Goal: Task Accomplishment & Management: Manage account settings

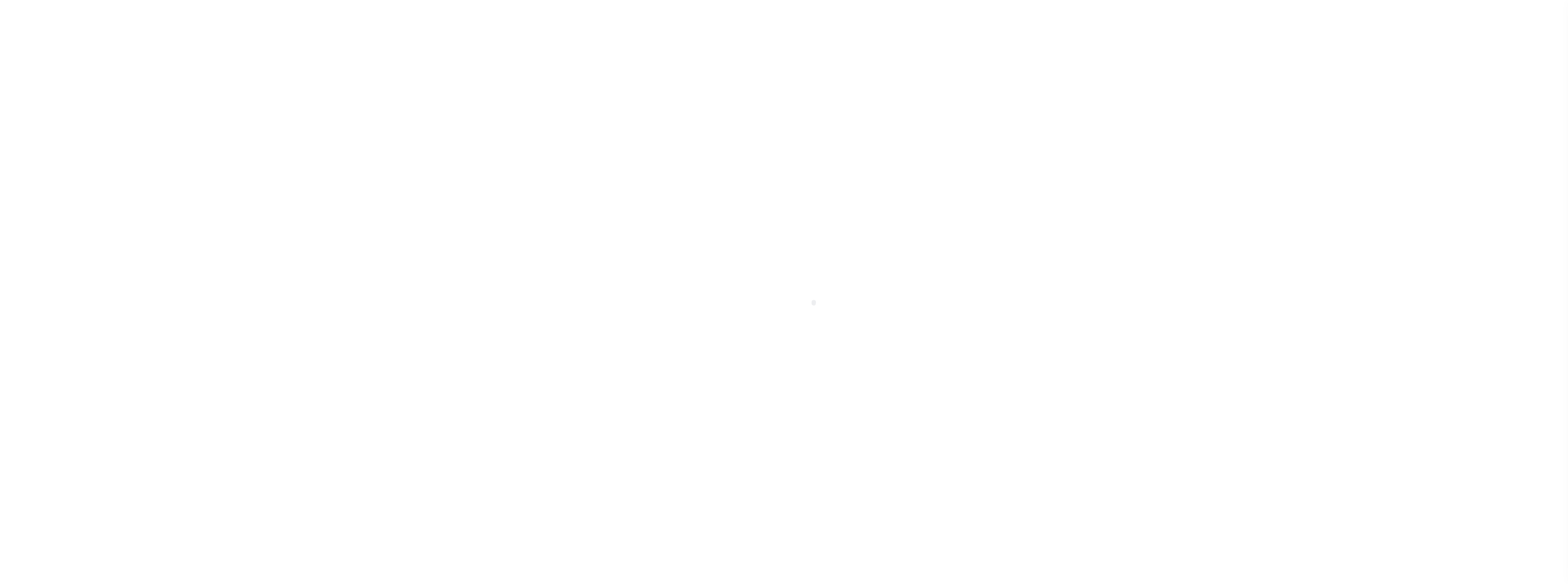
scroll to position [9, 0]
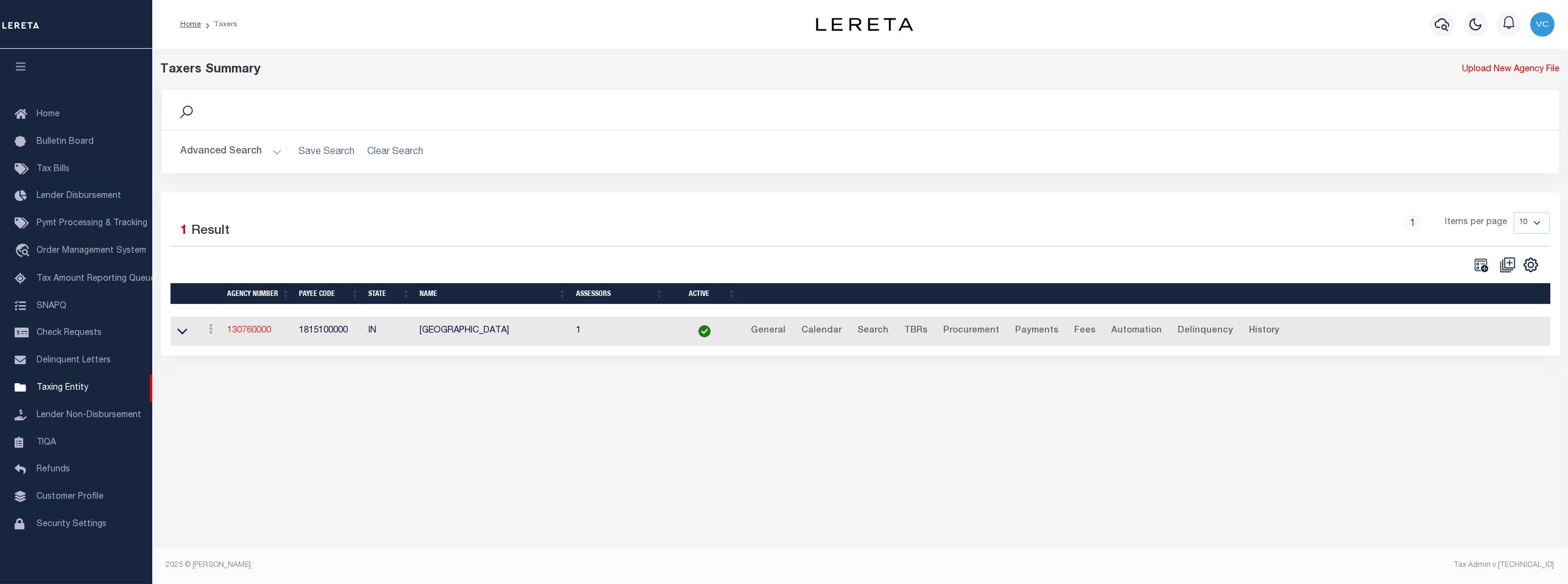
click at [240, 328] on link "130760000" at bounding box center [249, 330] width 44 height 8
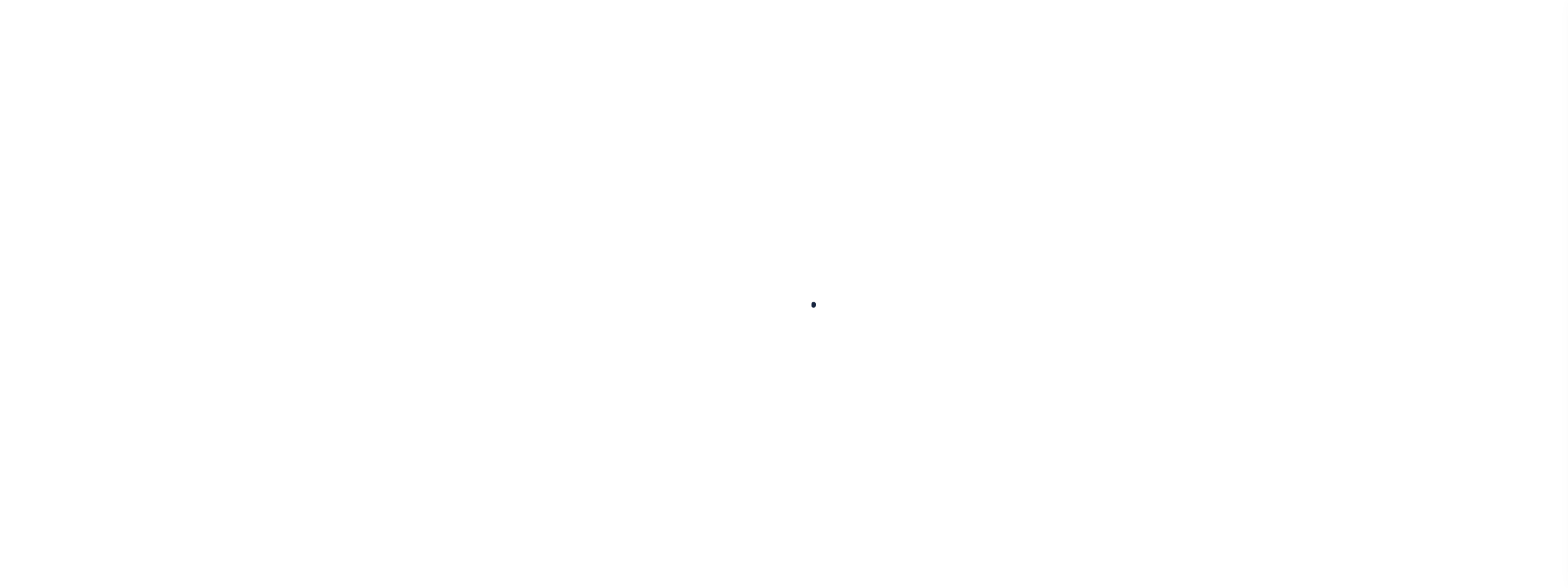
select select
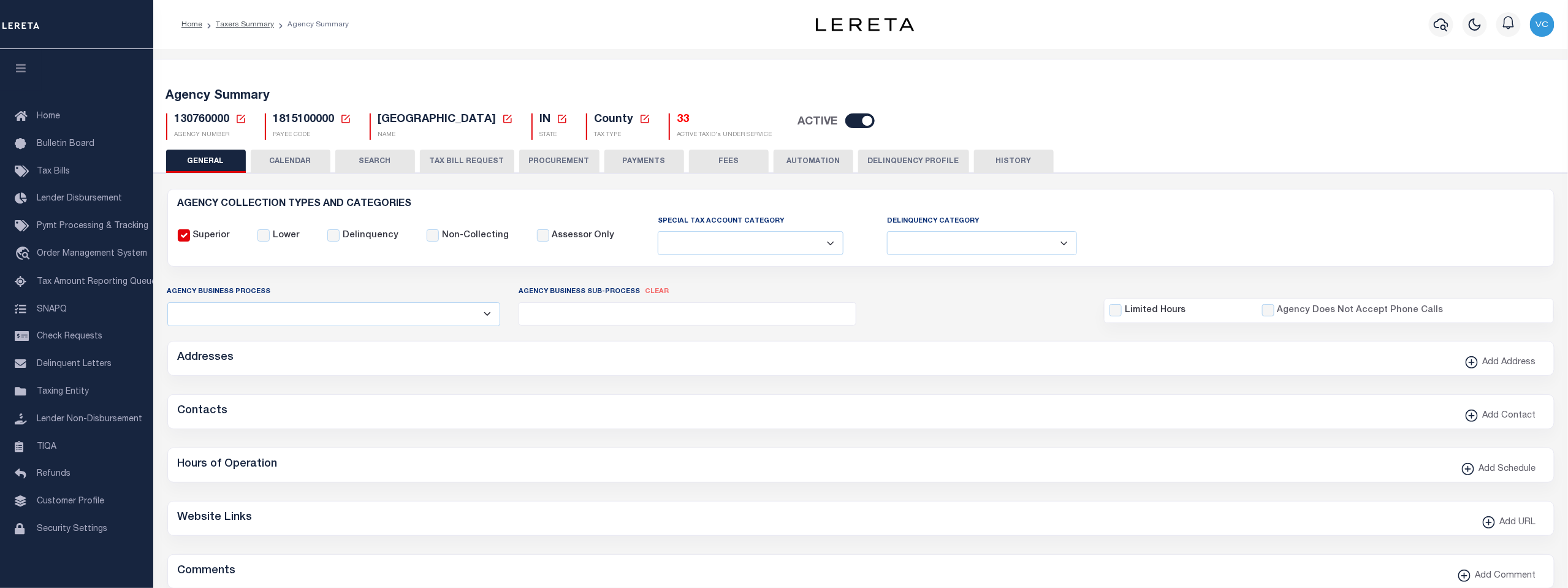
checkbox input "false"
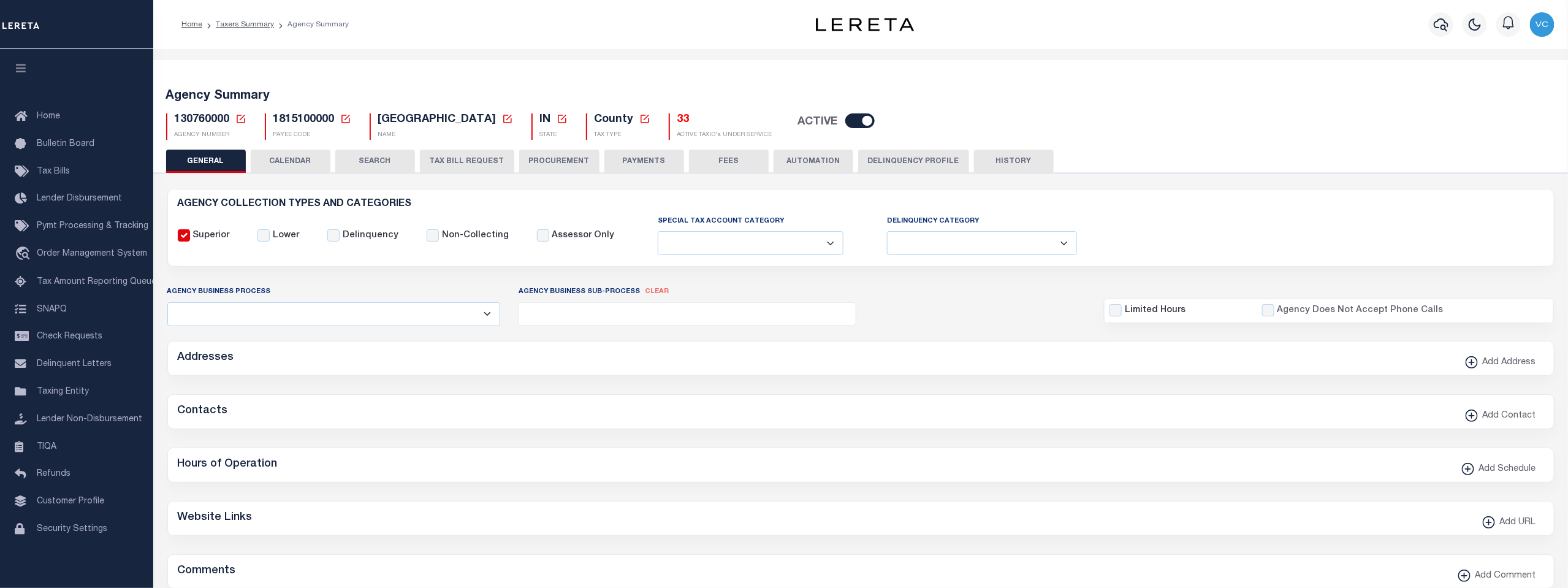
type input "1815100000"
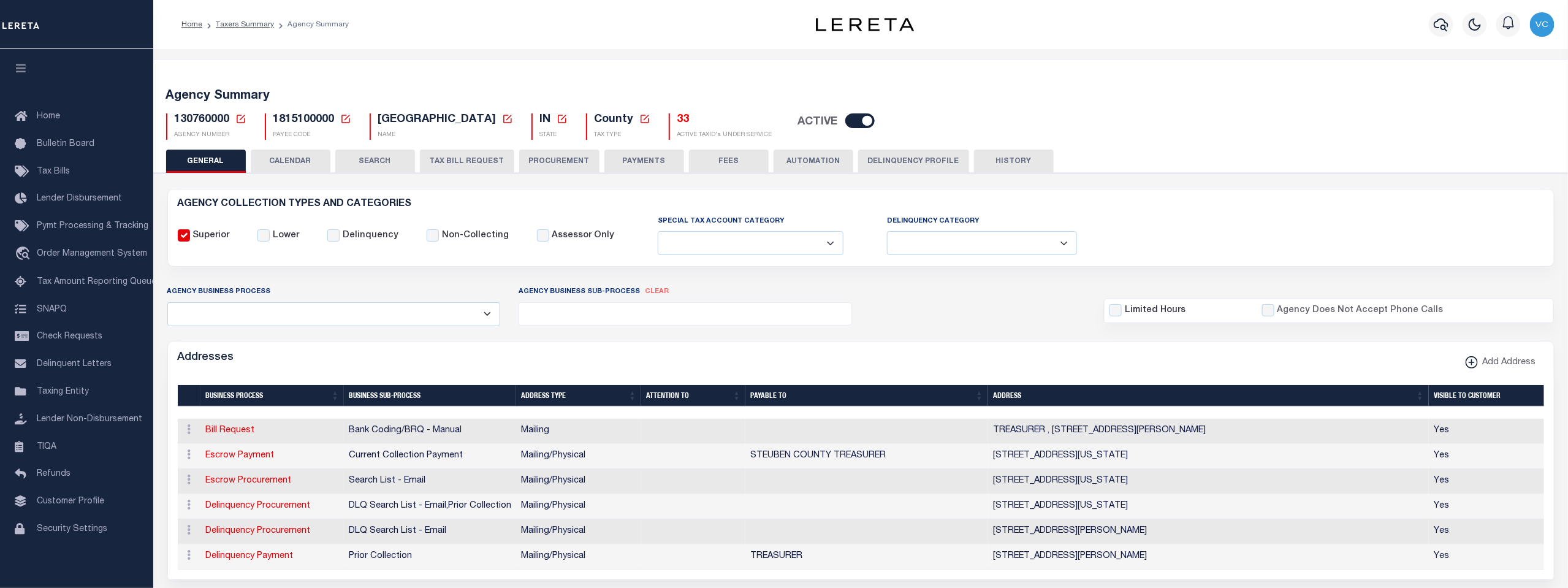
click at [240, 116] on icon at bounding box center [241, 118] width 11 height 11
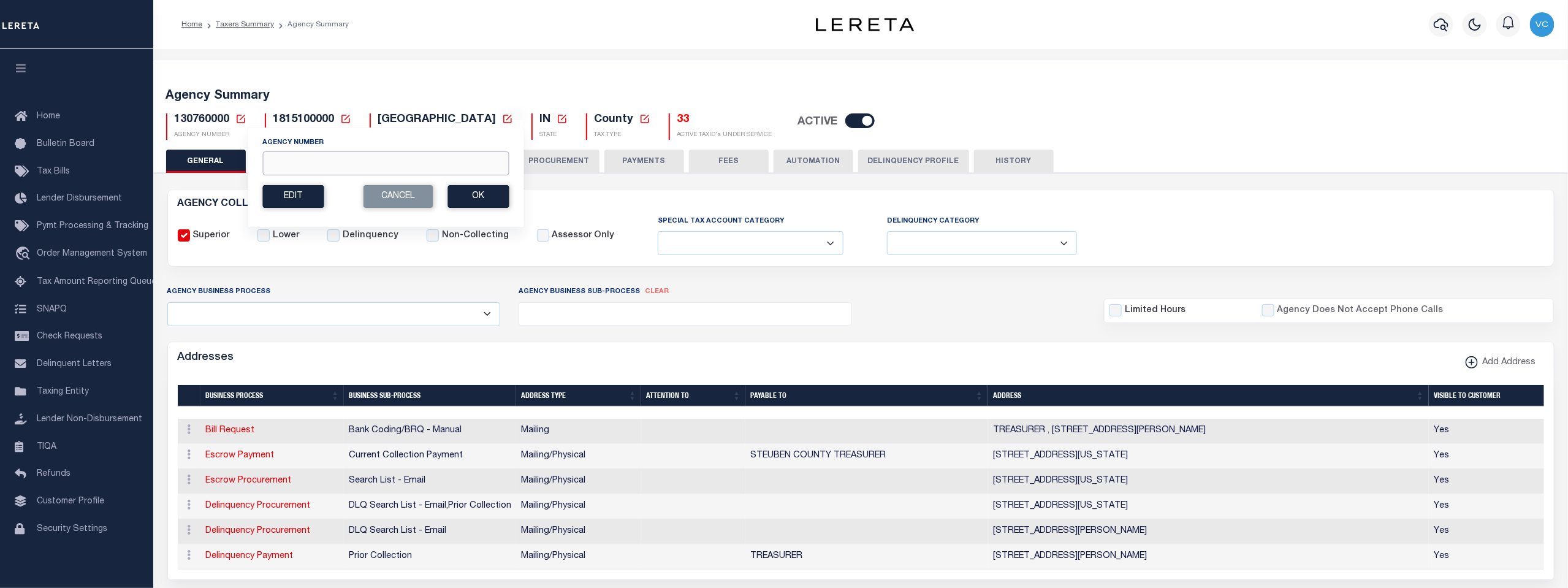
click at [281, 163] on input "Agency Number" at bounding box center [386, 164] width 247 height 24
type input "130310000"
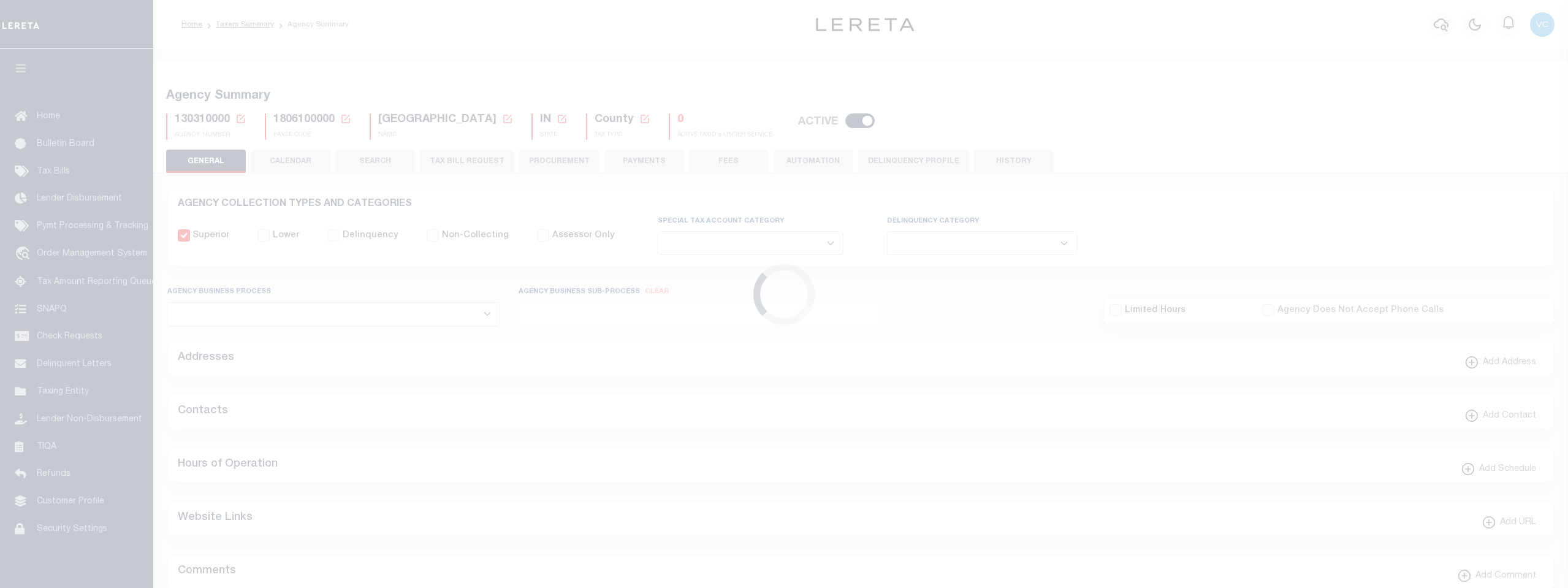
select select
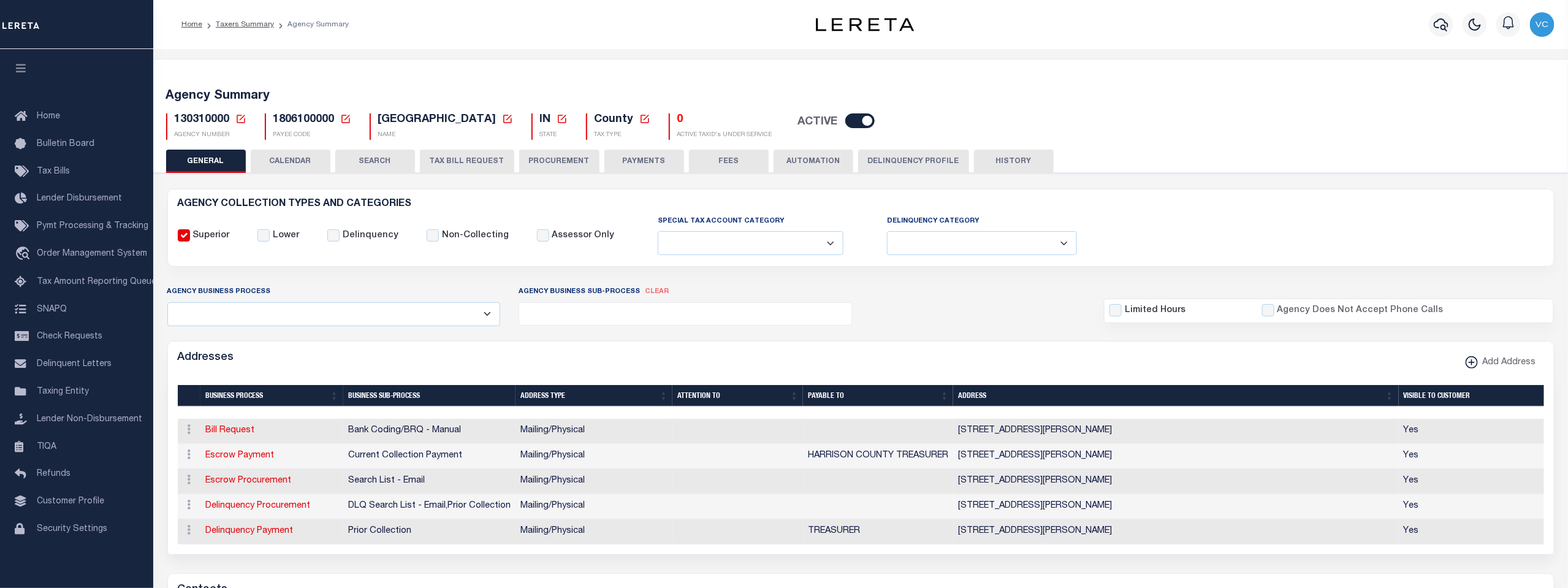
click at [240, 119] on icon at bounding box center [241, 118] width 11 height 11
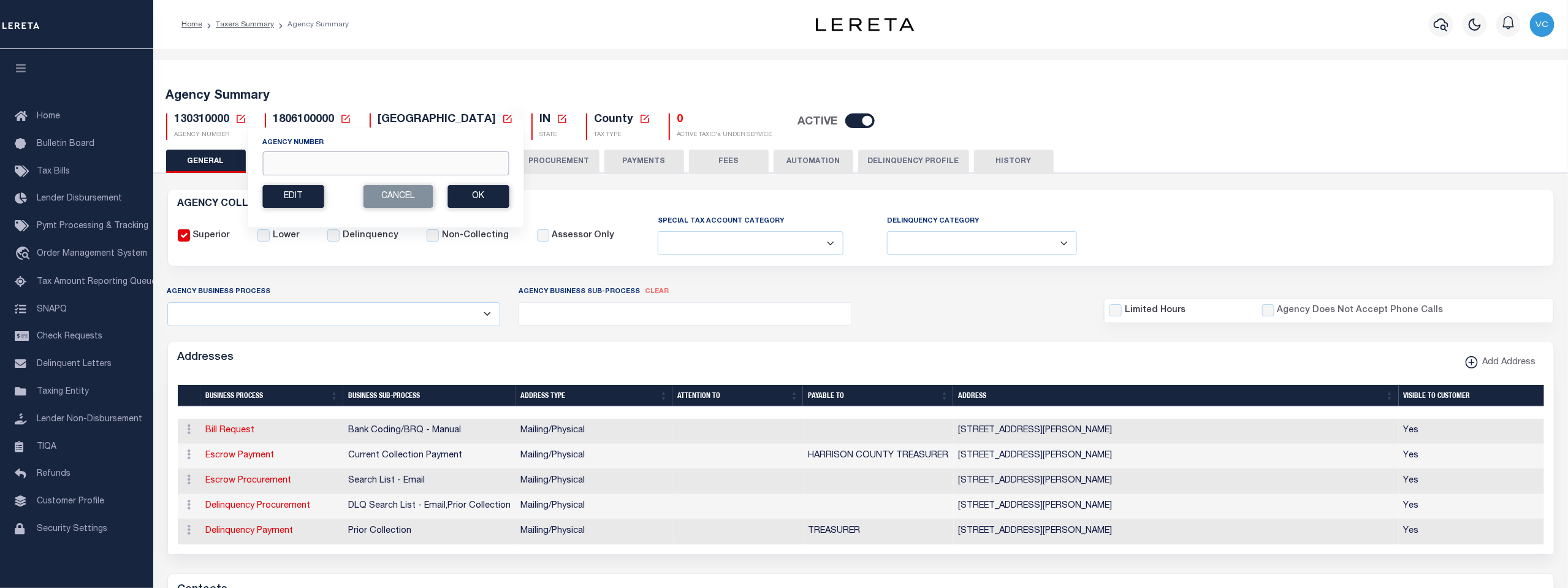
click at [270, 163] on input "Agency Number" at bounding box center [386, 164] width 247 height 24
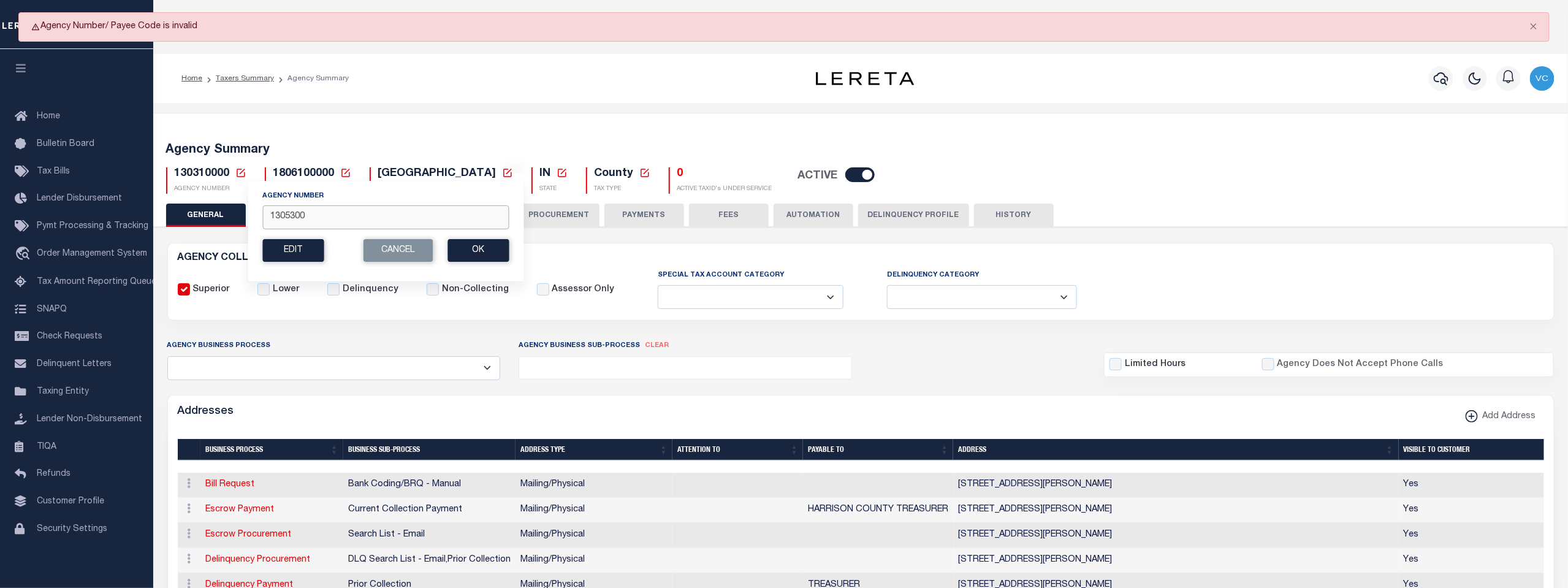
type input "130530000"
click at [317, 217] on input "130530000" at bounding box center [386, 218] width 247 height 24
click at [473, 244] on button "Ok" at bounding box center [479, 250] width 62 height 22
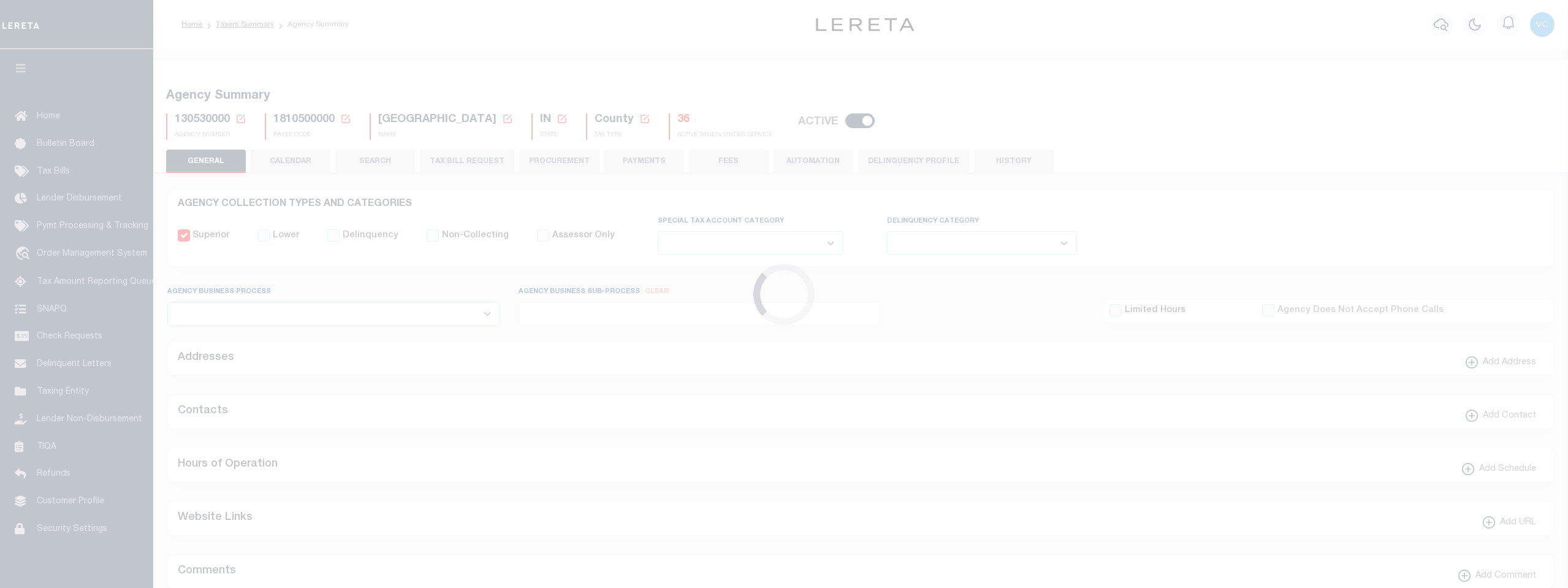
select select
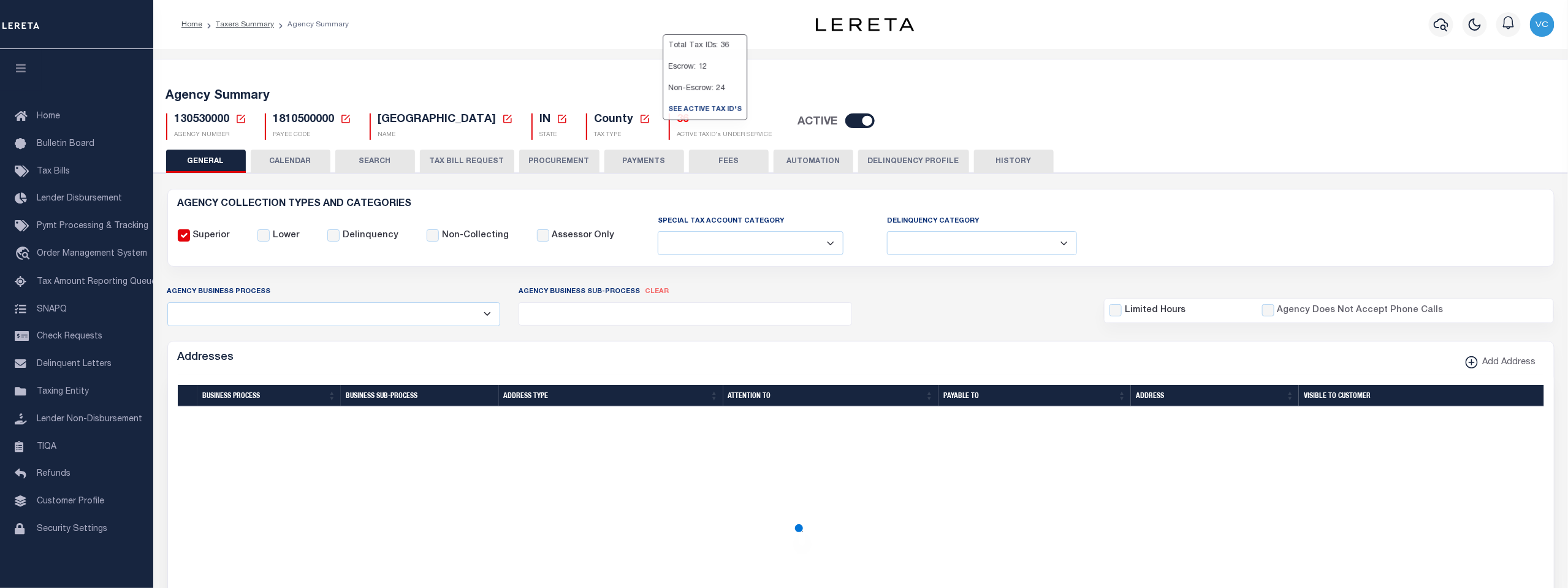
click at [677, 116] on h5 "36" at bounding box center [725, 120] width 95 height 14
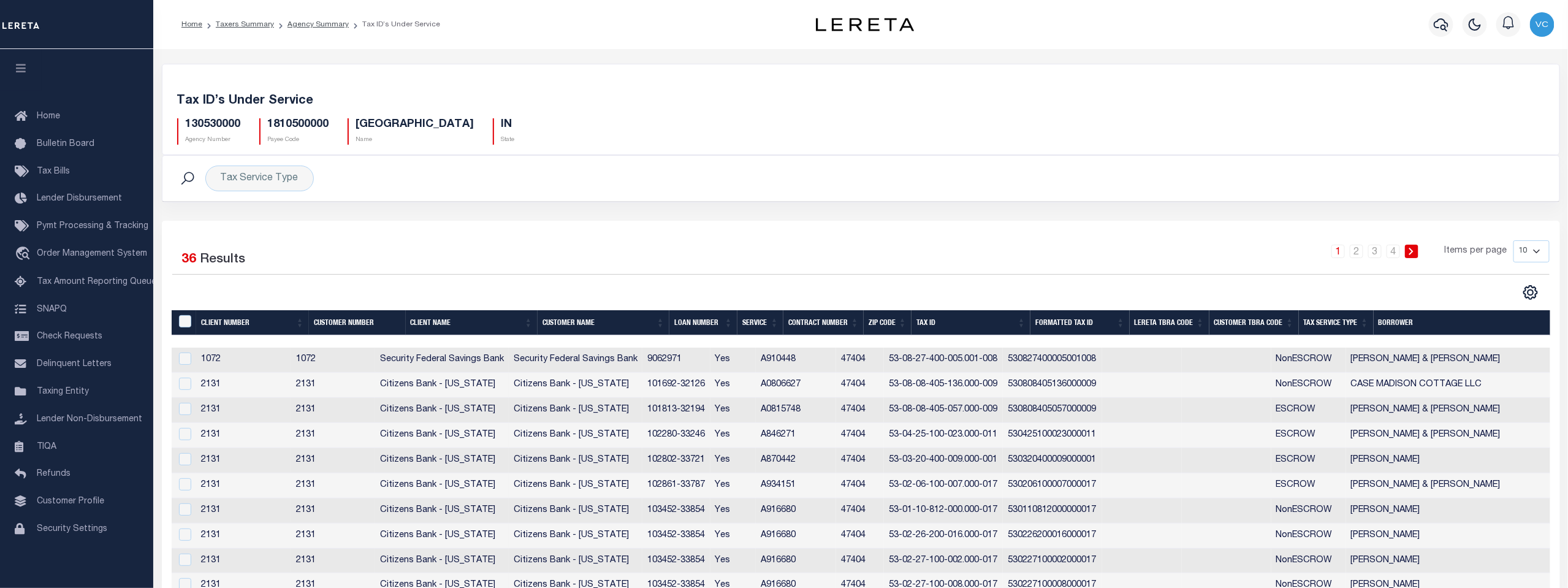
click at [1323, 320] on th "Tax Service Type" at bounding box center [1337, 323] width 75 height 26
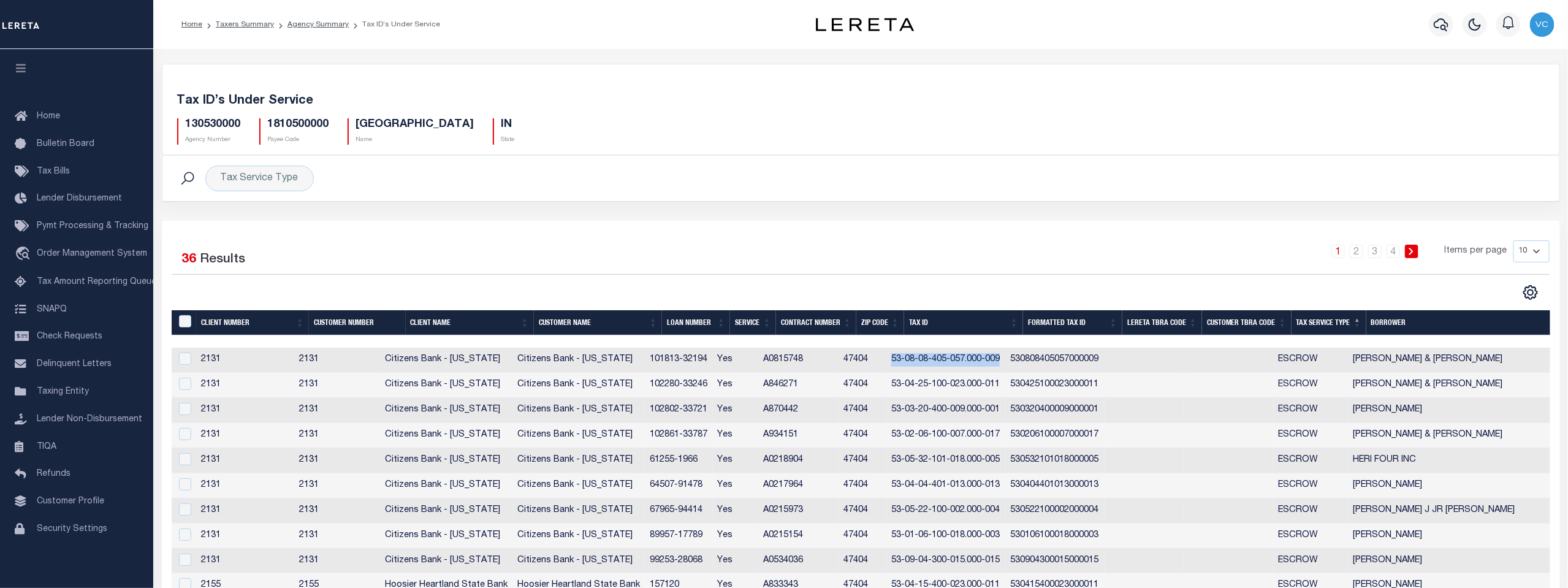
drag, startPoint x: 909, startPoint y: 362, endPoint x: 1020, endPoint y: 362, distance: 111.0
click at [1005, 362] on td "53-08-08-405-057.000-009" at bounding box center [946, 360] width 119 height 26
checkbox input "true"
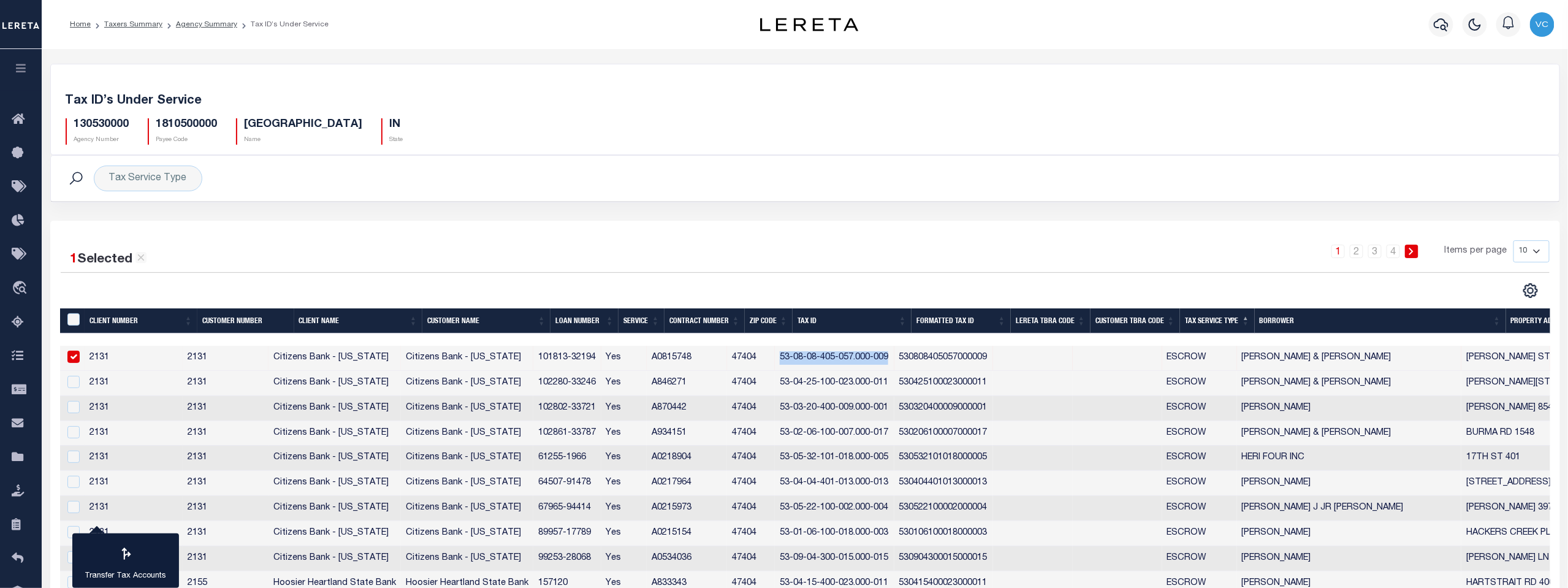
copy td "53-08-08-405-057.000-009"
drag, startPoint x: 800, startPoint y: 382, endPoint x: 908, endPoint y: 382, distance: 108.0
click at [894, 382] on td "53-04-25-100-023.000-011" at bounding box center [834, 383] width 119 height 26
checkbox input "true"
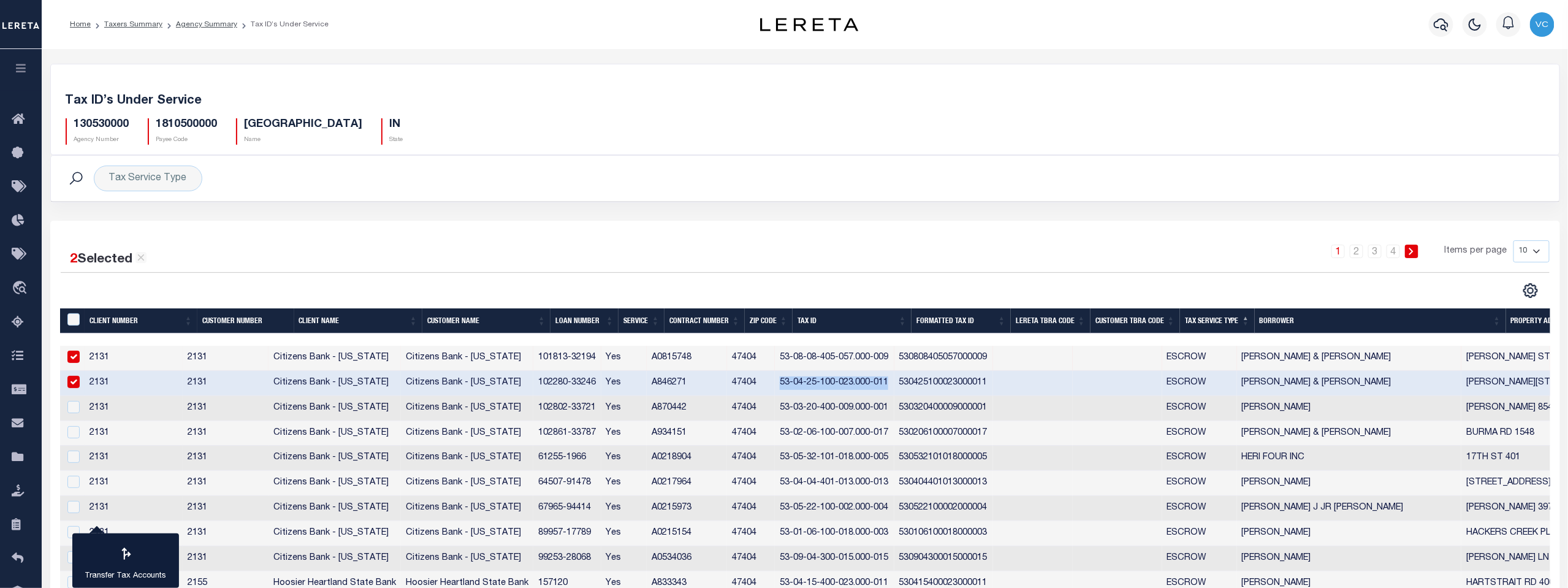
copy td "53-04-25-100-023.000-011"
drag, startPoint x: 799, startPoint y: 406, endPoint x: 907, endPoint y: 405, distance: 108.0
click at [894, 405] on td "53-03-20-400-009.000-001" at bounding box center [834, 409] width 119 height 26
checkbox input "true"
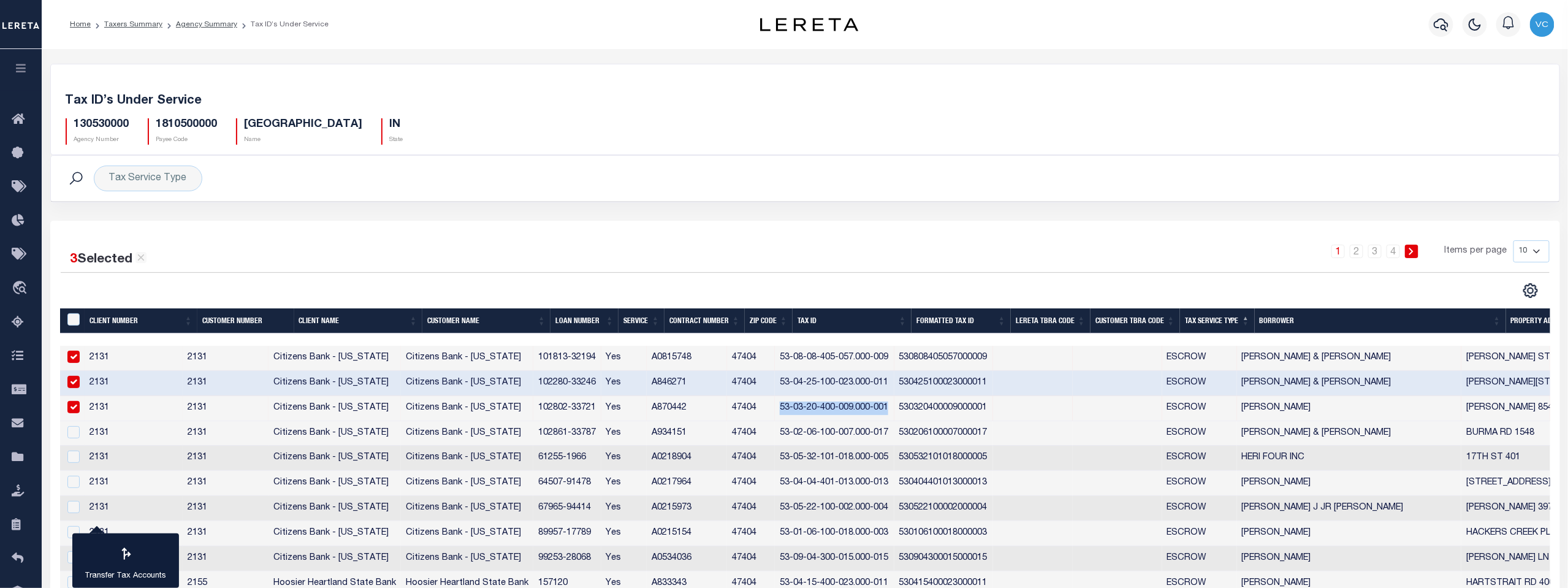
copy td "53-03-20-400-009.000-001"
drag, startPoint x: 801, startPoint y: 431, endPoint x: 907, endPoint y: 436, distance: 106.1
click at [894, 436] on td "53-02-06-100-007.000-017" at bounding box center [834, 434] width 119 height 26
checkbox input "true"
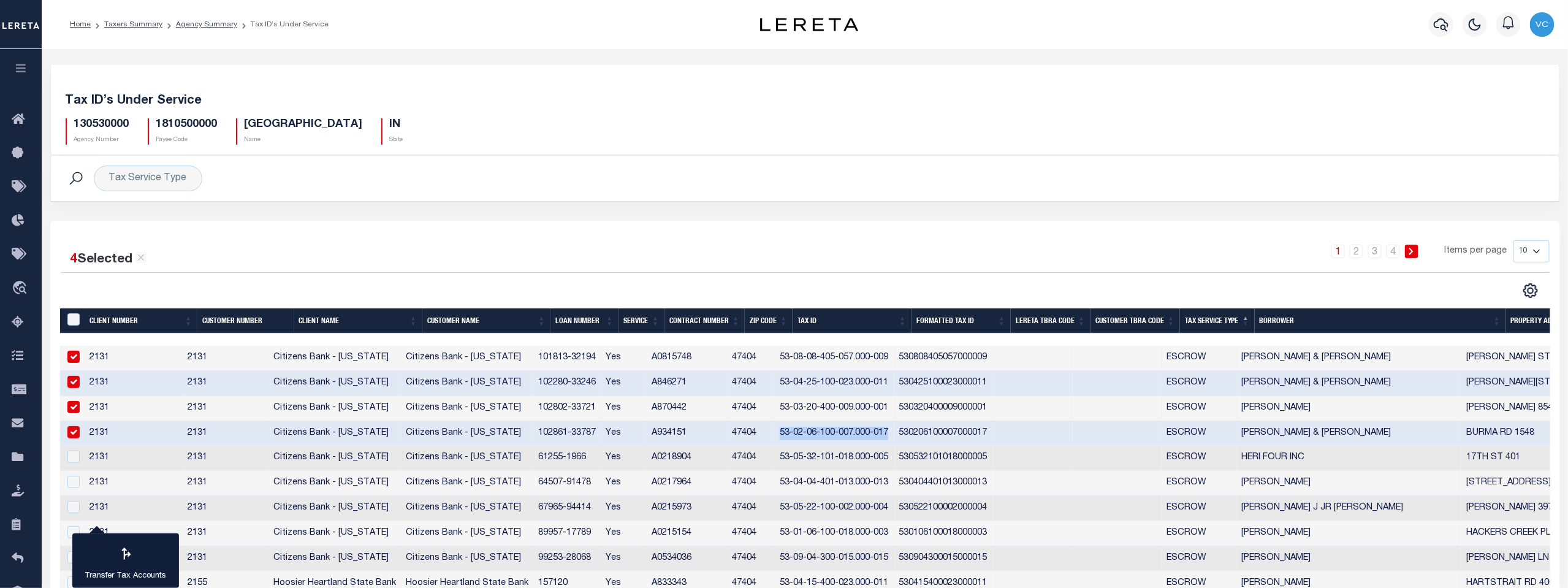
copy td "53-02-06-100-007.000-017"
drag, startPoint x: 799, startPoint y: 458, endPoint x: 911, endPoint y: 461, distance: 112.0
click at [894, 461] on td "53-05-32-101-018.000-005" at bounding box center [834, 458] width 119 height 26
checkbox input "true"
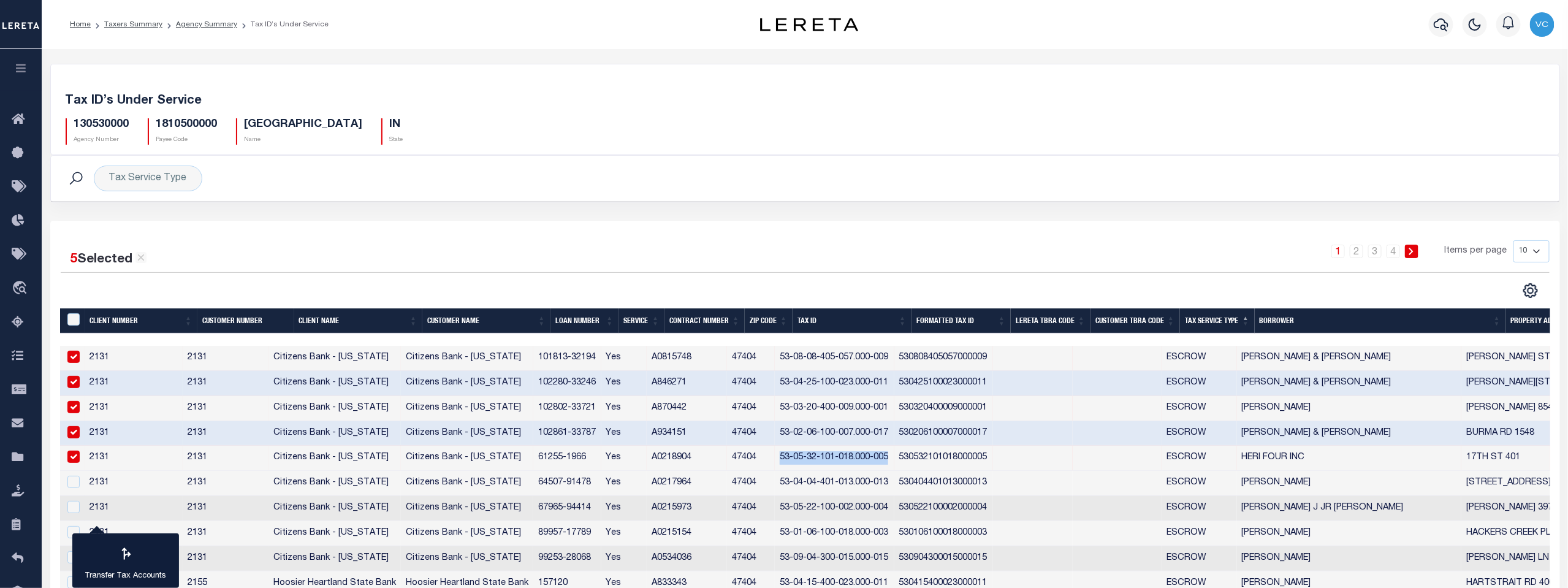
copy td "53-05-32-101-018.000-005"
click at [797, 481] on td "53-04-04-401-013.000-013" at bounding box center [834, 484] width 119 height 26
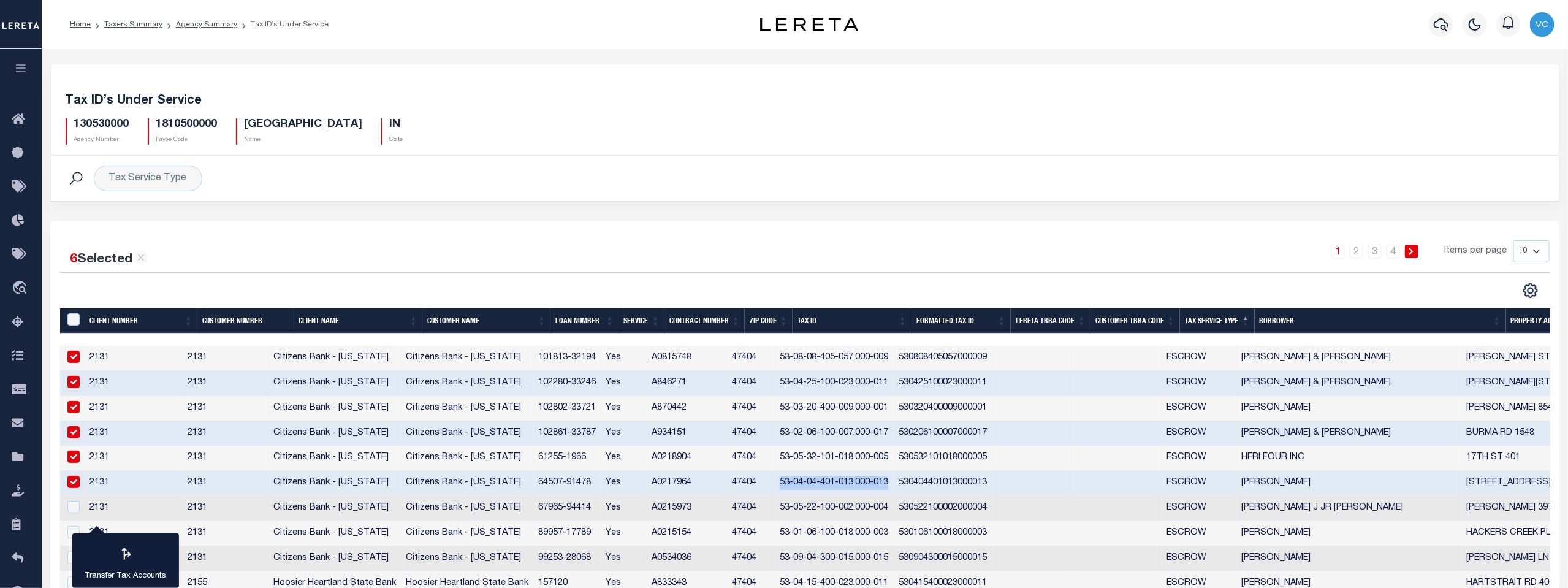
drag, startPoint x: 798, startPoint y: 485, endPoint x: 909, endPoint y: 485, distance: 111.0
click at [894, 485] on td "53-04-04-401-013.000-013" at bounding box center [834, 484] width 119 height 26
checkbox input "false"
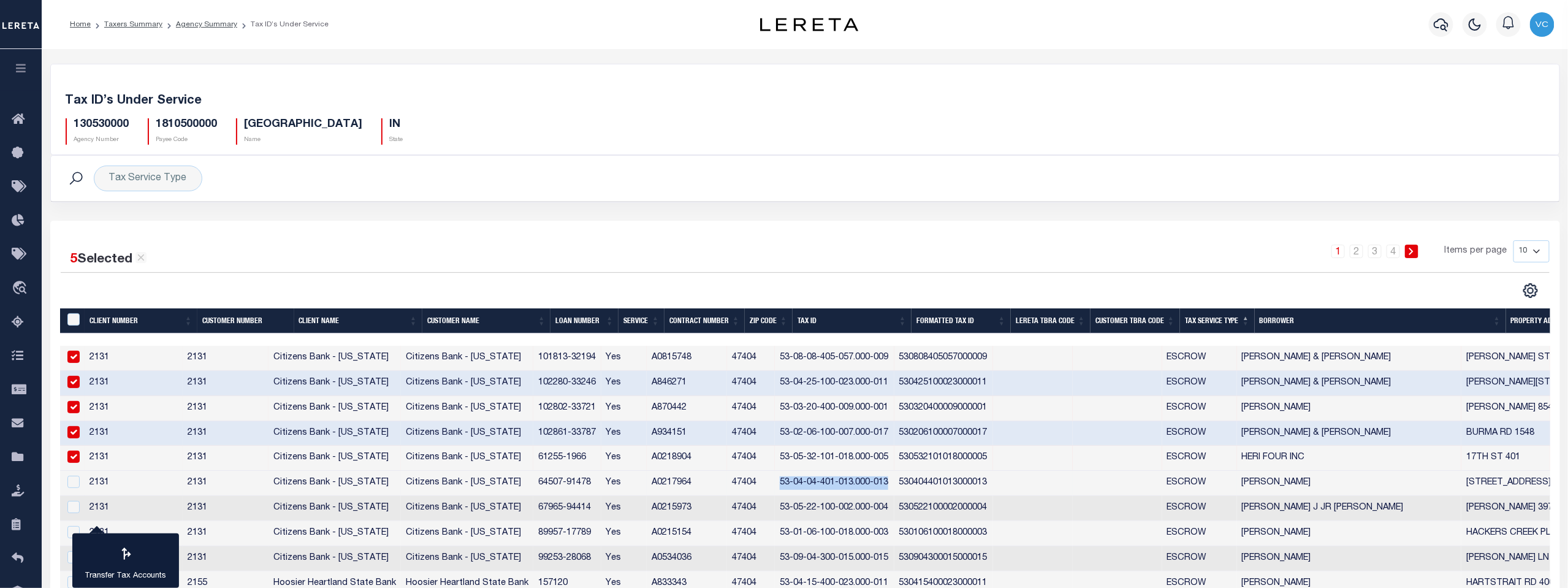
copy td "53-04-04-401-013.000-013"
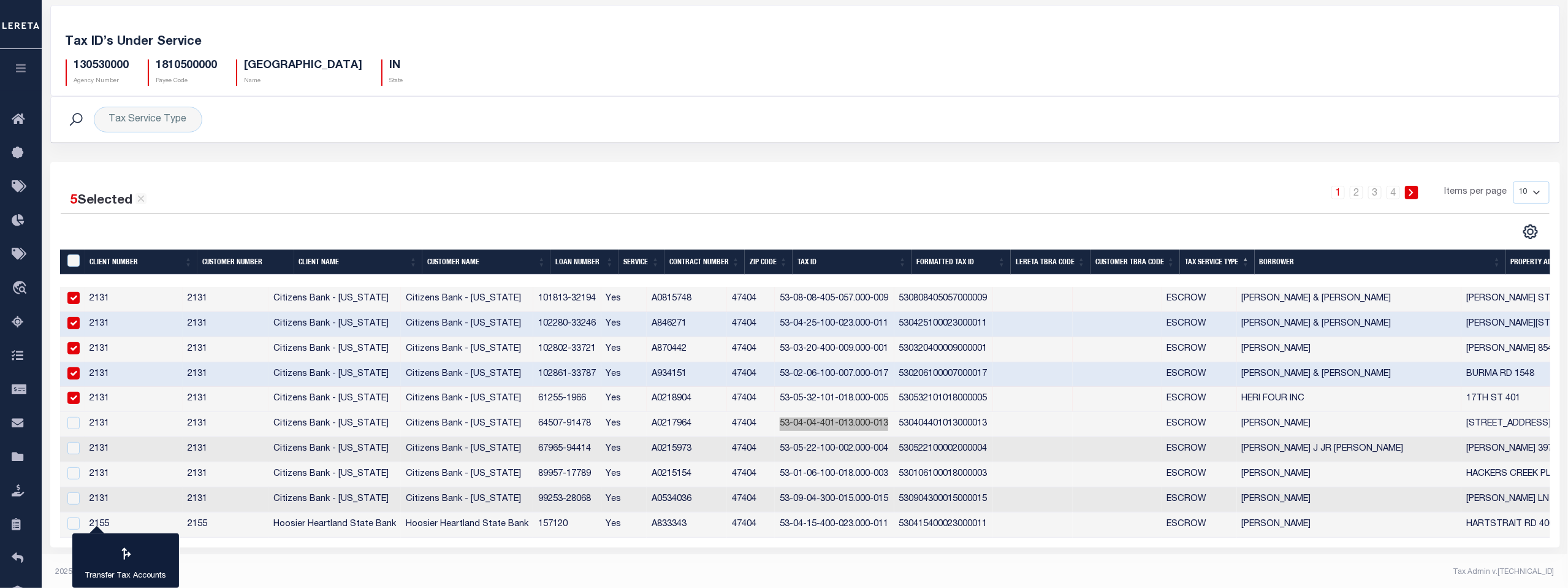
scroll to position [62, 0]
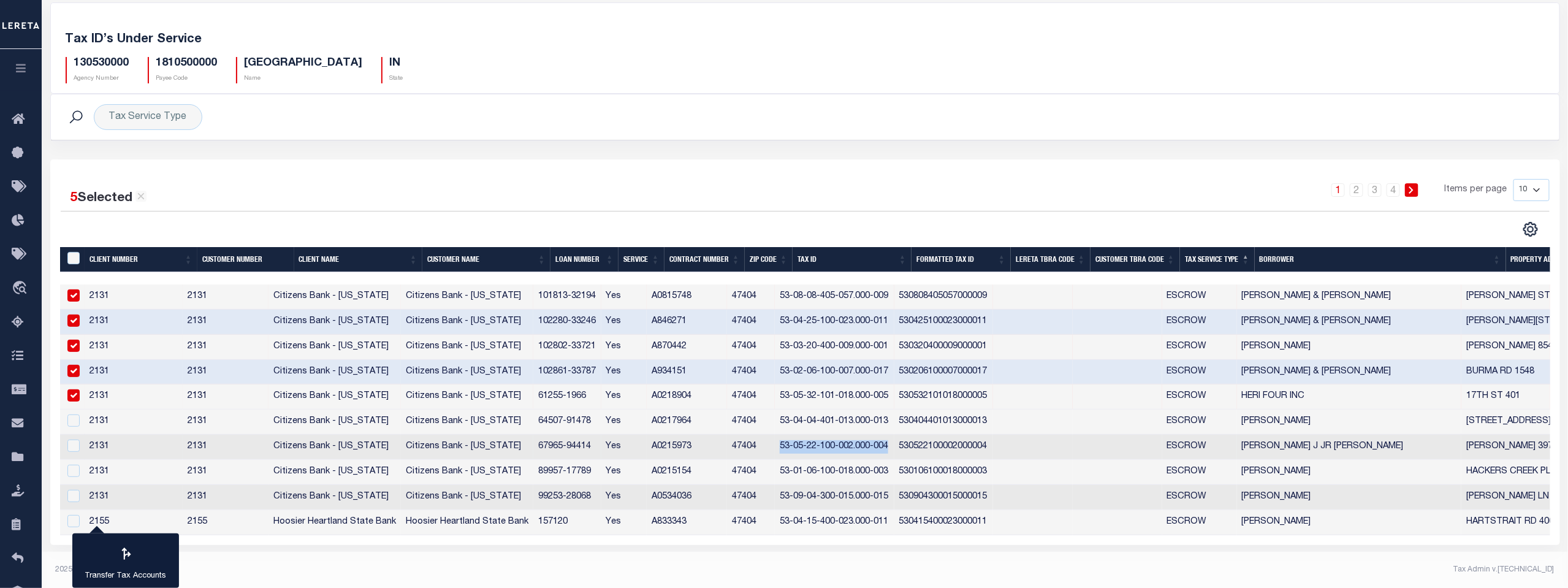
drag, startPoint x: 800, startPoint y: 449, endPoint x: 905, endPoint y: 447, distance: 105.0
click at [894, 447] on td "53-05-22-100-002.000-004" at bounding box center [834, 447] width 119 height 26
checkbox input "true"
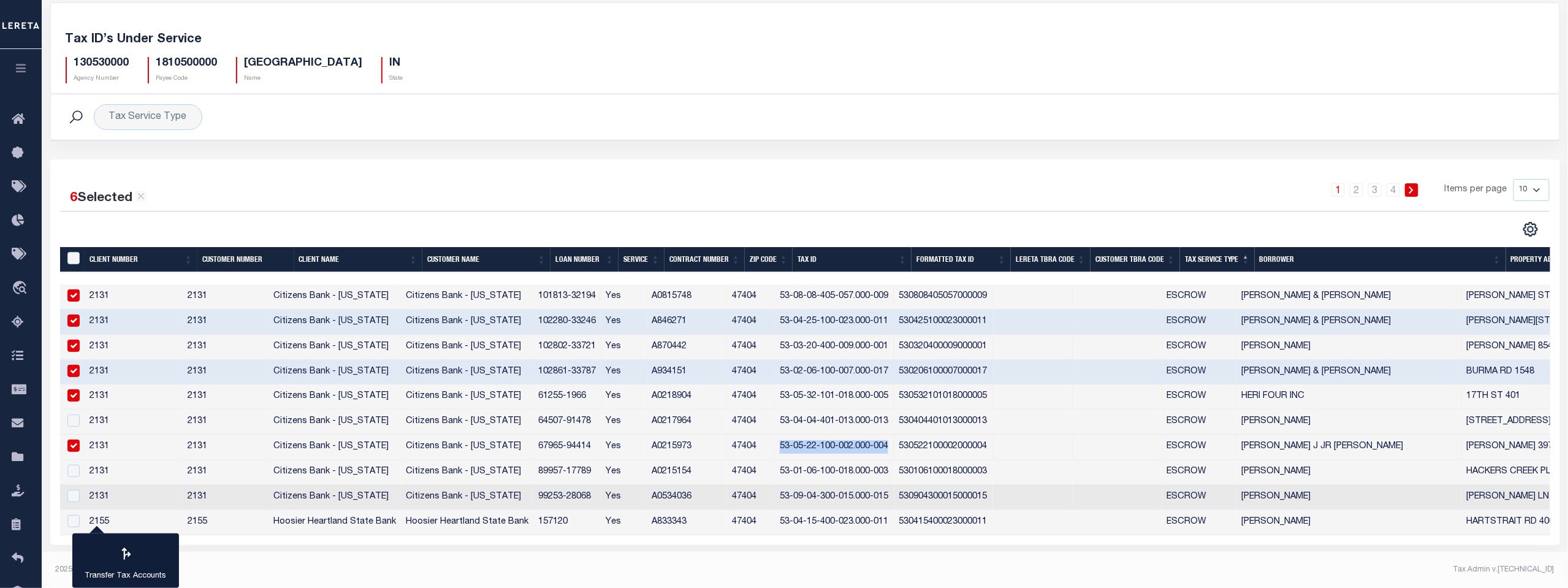
copy td "53-05-22-100-002.000-004"
drag, startPoint x: 800, startPoint y: 470, endPoint x: 906, endPoint y: 476, distance: 106.2
click at [894, 476] on td "53-01-06-100-018.000-003" at bounding box center [834, 472] width 119 height 26
checkbox input "true"
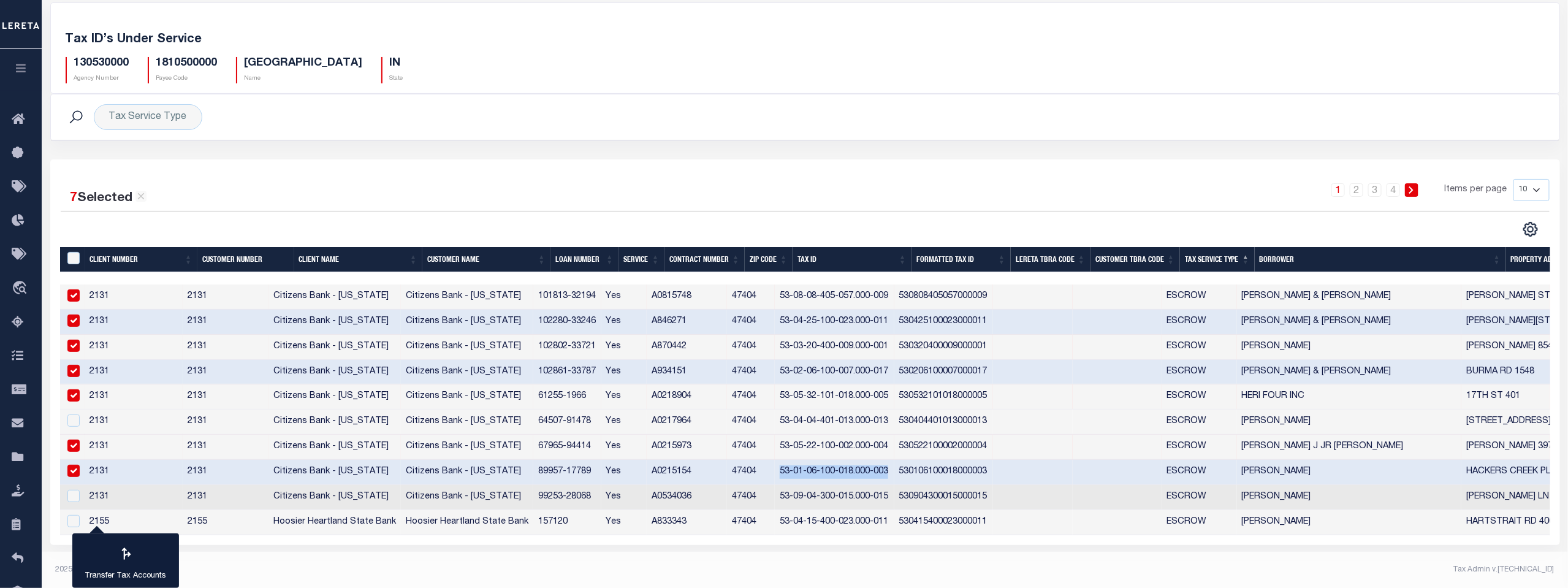
copy td "53-01-06-100-018.000-003"
drag, startPoint x: 798, startPoint y: 495, endPoint x: 907, endPoint y: 498, distance: 109.0
click at [894, 498] on td "53-09-04-300-015.000-015" at bounding box center [834, 497] width 119 height 26
checkbox input "true"
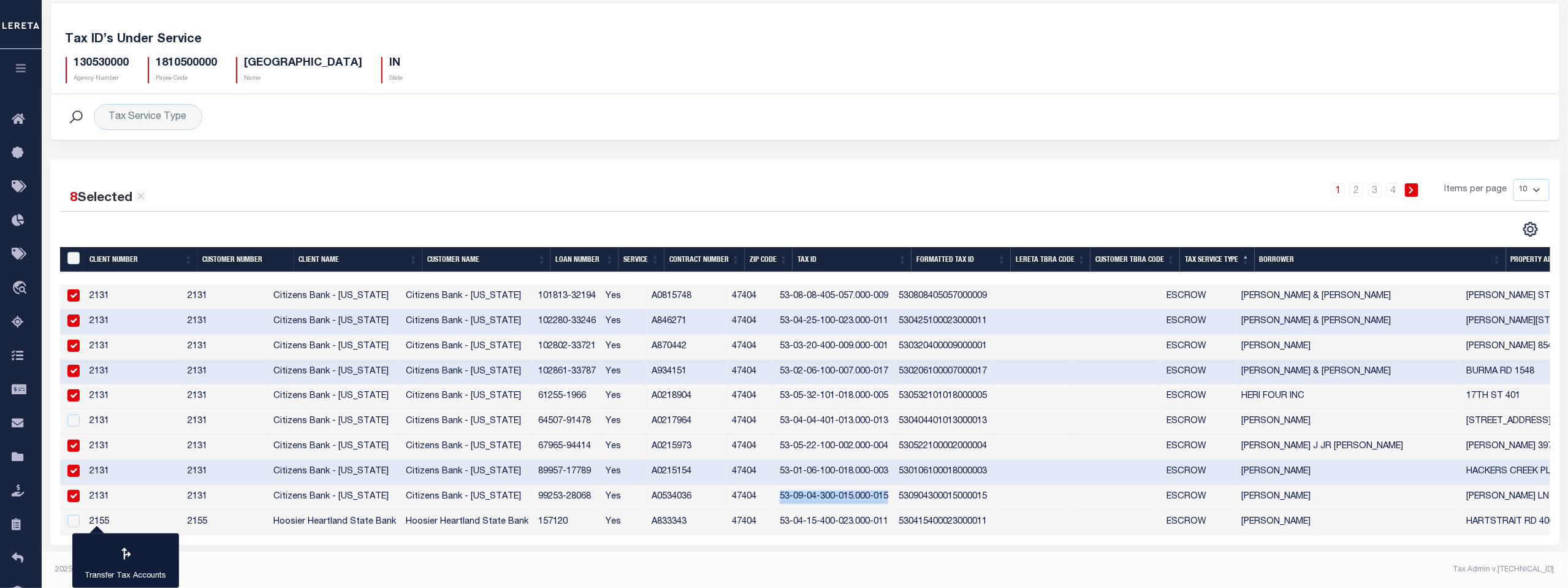
copy td "53-09-04-300-015.000-015"
